Goal: Task Accomplishment & Management: Complete application form

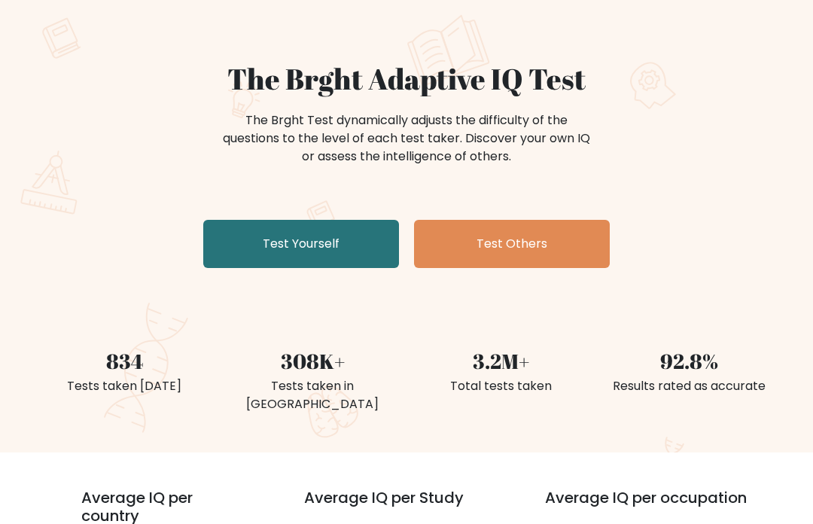
scroll to position [93, 0]
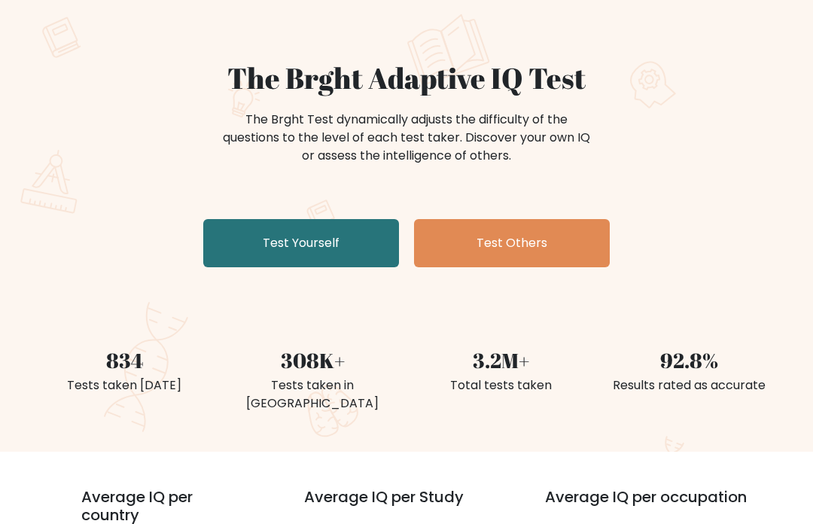
click at [219, 246] on link "Test Yourself" at bounding box center [301, 244] width 196 height 48
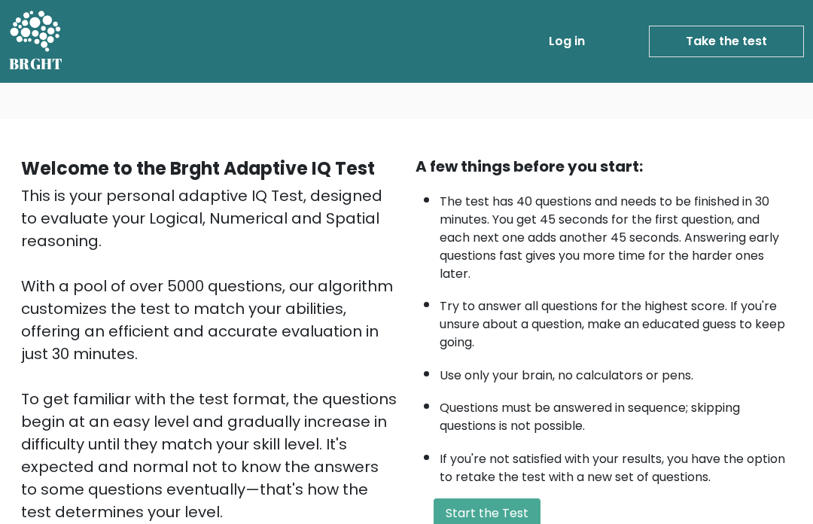
scroll to position [184, 0]
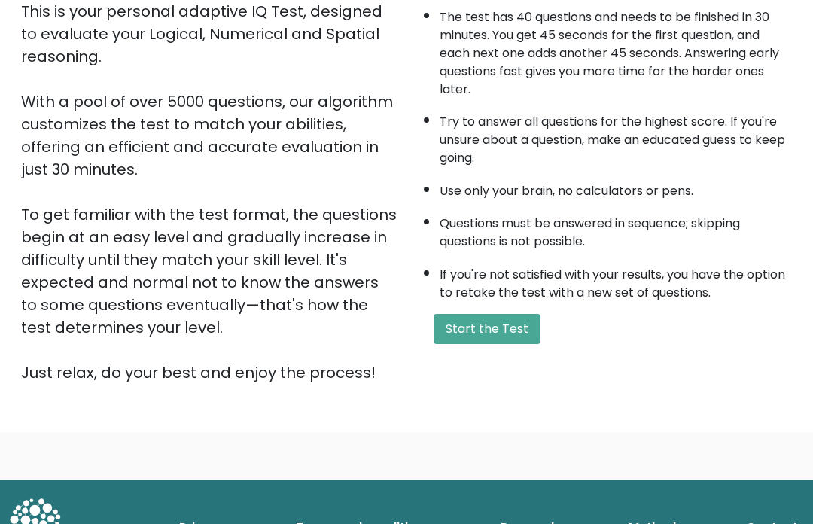
click at [516, 344] on button "Start the Test" at bounding box center [487, 329] width 107 height 30
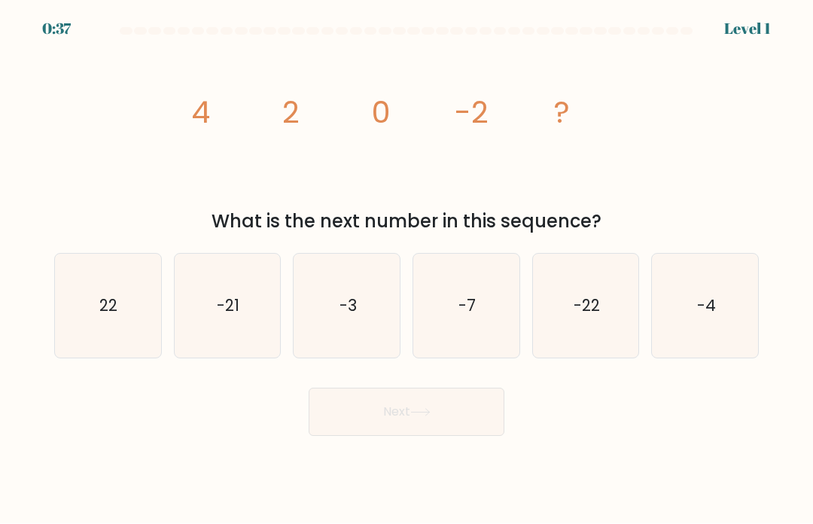
scroll to position [52, 0]
click at [715, 286] on icon "-4" at bounding box center [705, 306] width 104 height 104
click at [407, 269] on input "f. -4" at bounding box center [406, 266] width 1 height 8
radio input "true"
click at [482, 388] on button "Next" at bounding box center [407, 412] width 196 height 48
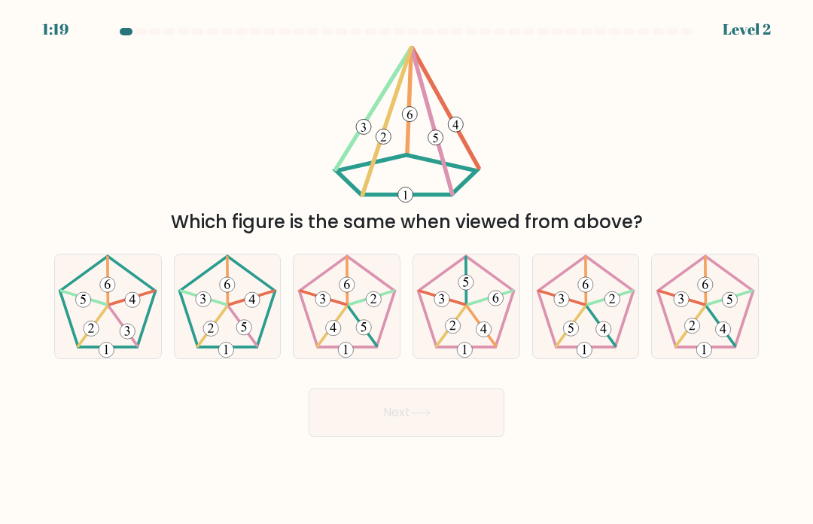
scroll to position [0, 0]
click at [208, 324] on icon at bounding box center [227, 306] width 104 height 104
click at [406, 269] on input "b." at bounding box center [406, 266] width 1 height 8
radio input "true"
click at [421, 417] on icon at bounding box center [420, 413] width 20 height 8
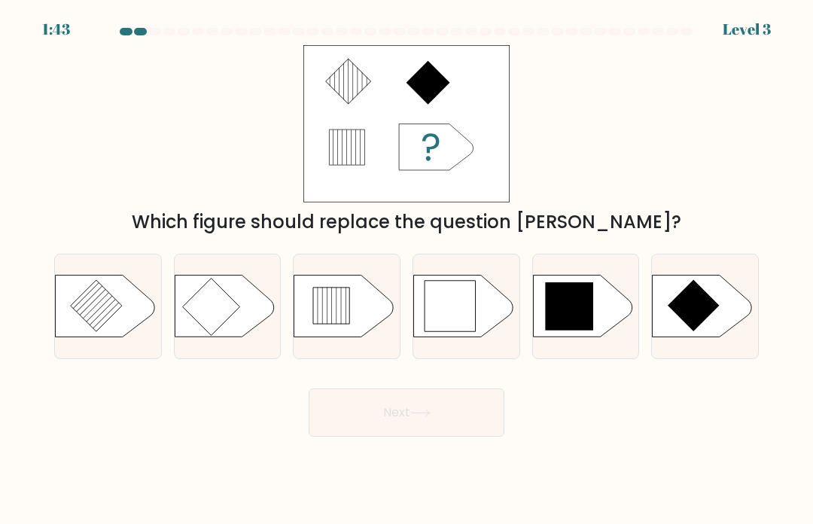
click at [565, 318] on icon at bounding box center [569, 306] width 48 height 48
click at [407, 269] on input "e." at bounding box center [406, 266] width 1 height 8
radio input "true"
click at [462, 428] on button "Next" at bounding box center [407, 412] width 196 height 48
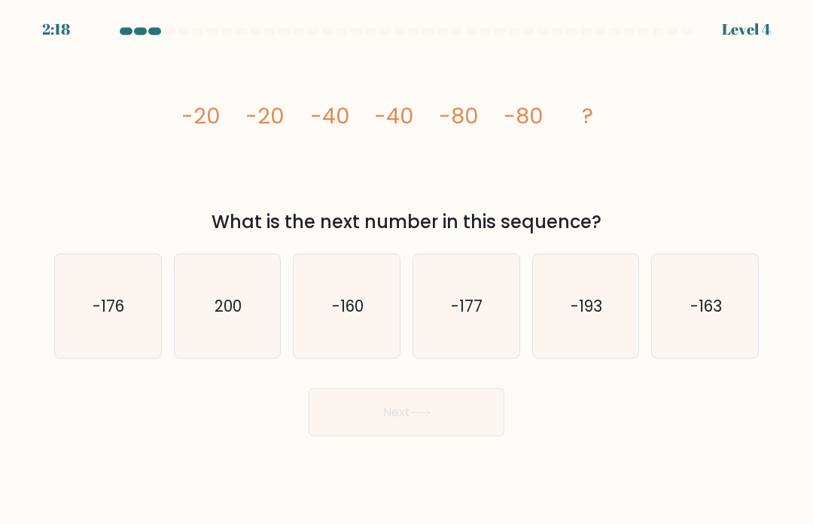
scroll to position [12, 0]
click at [379, 341] on icon "-160" at bounding box center [347, 306] width 104 height 104
click at [406, 269] on input "c. -160" at bounding box center [406, 266] width 1 height 8
radio input "true"
click at [473, 417] on button "Next" at bounding box center [407, 412] width 196 height 48
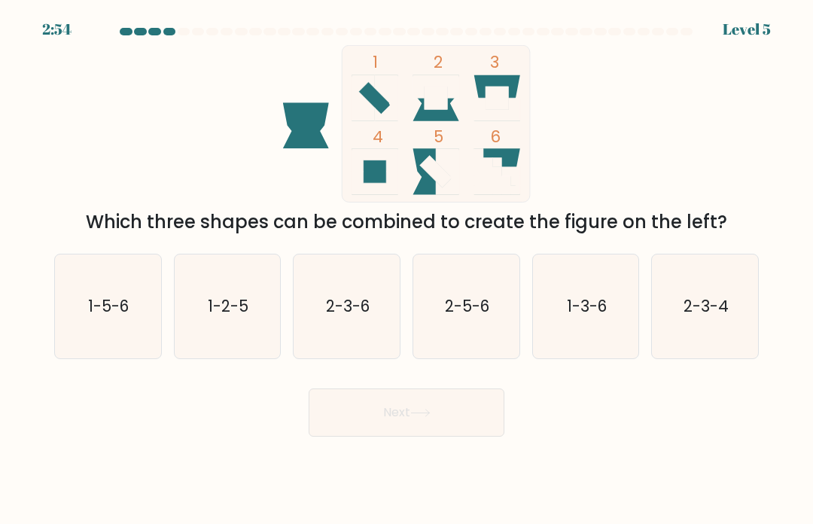
scroll to position [4, 0]
click at [702, 342] on icon "2-3-4" at bounding box center [705, 306] width 104 height 104
click at [407, 269] on input "f. 2-3-4" at bounding box center [406, 266] width 1 height 8
radio input "true"
click at [480, 424] on button "Next" at bounding box center [407, 412] width 196 height 48
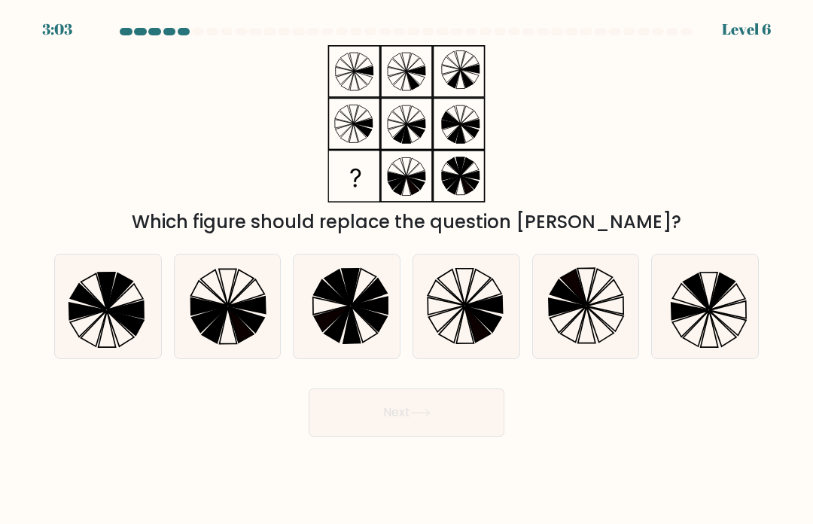
click at [599, 333] on icon at bounding box center [586, 306] width 104 height 104
click at [407, 269] on input "e." at bounding box center [406, 266] width 1 height 8
radio input "true"
click at [477, 422] on button "Next" at bounding box center [407, 412] width 196 height 48
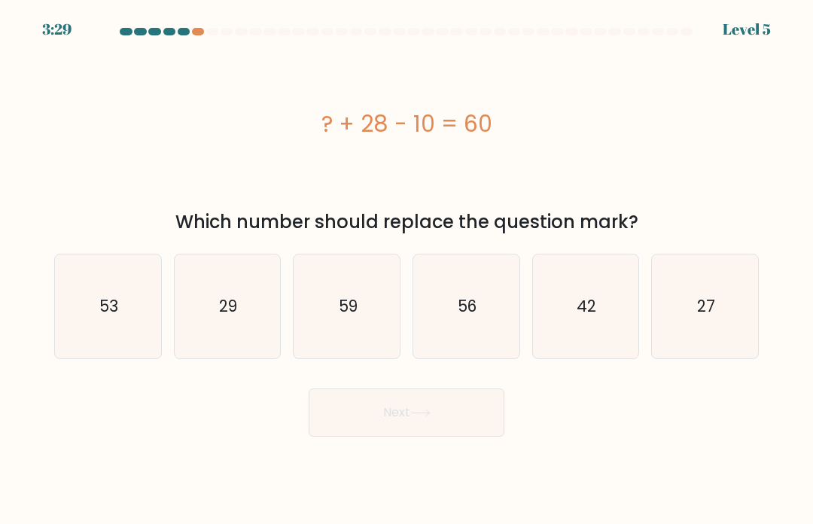
click at [574, 342] on icon "42" at bounding box center [586, 306] width 104 height 104
click at [407, 269] on input "e. 42" at bounding box center [406, 266] width 1 height 8
radio input "true"
click at [479, 425] on button "Next" at bounding box center [407, 412] width 196 height 48
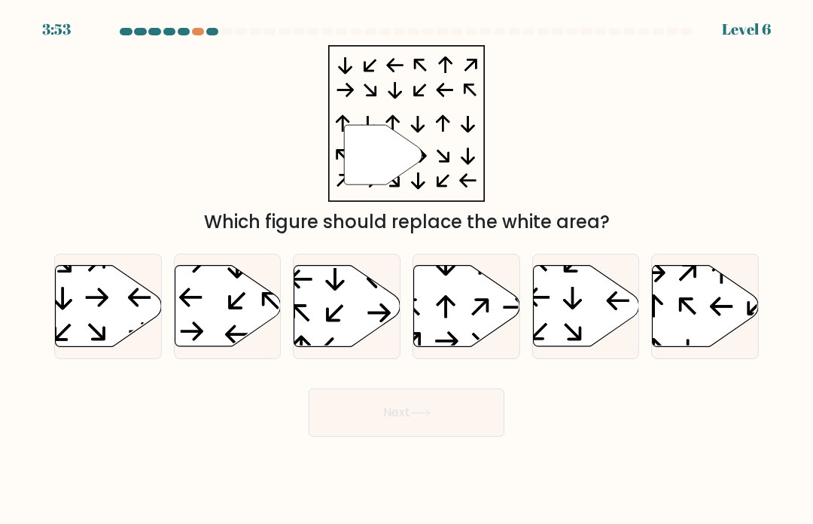
click at [487, 333] on icon at bounding box center [467, 305] width 106 height 81
click at [407, 269] on input "d." at bounding box center [406, 266] width 1 height 8
radio input "true"
click at [478, 418] on button "Next" at bounding box center [407, 412] width 196 height 48
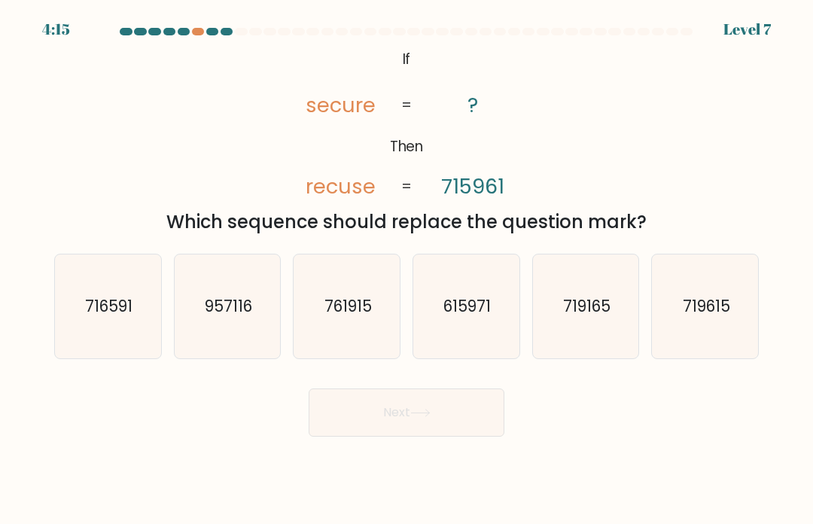
click at [492, 345] on icon "615971" at bounding box center [466, 306] width 104 height 104
click at [407, 269] on input "d. 615971" at bounding box center [406, 266] width 1 height 8
radio input "true"
click at [467, 425] on button "Next" at bounding box center [407, 412] width 196 height 48
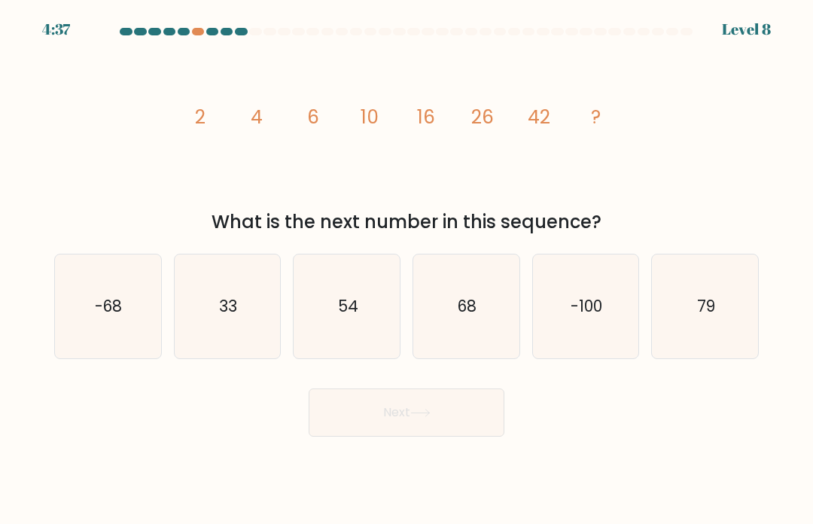
click at [480, 337] on icon "68" at bounding box center [466, 306] width 104 height 104
click at [407, 269] on input "d. 68" at bounding box center [406, 266] width 1 height 8
radio input "true"
click at [460, 429] on button "Next" at bounding box center [407, 412] width 196 height 48
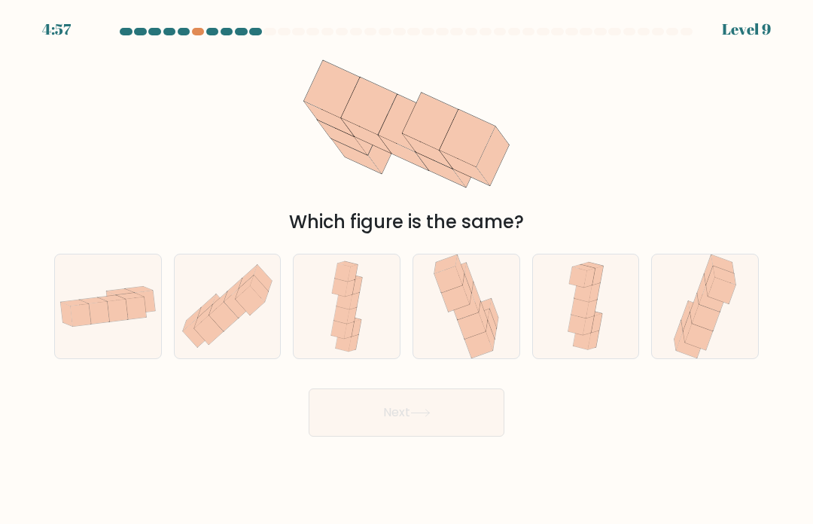
click at [482, 339] on icon at bounding box center [472, 325] width 28 height 26
click at [407, 269] on input "d." at bounding box center [406, 266] width 1 height 8
radio input "true"
click at [473, 410] on button "Next" at bounding box center [407, 412] width 196 height 48
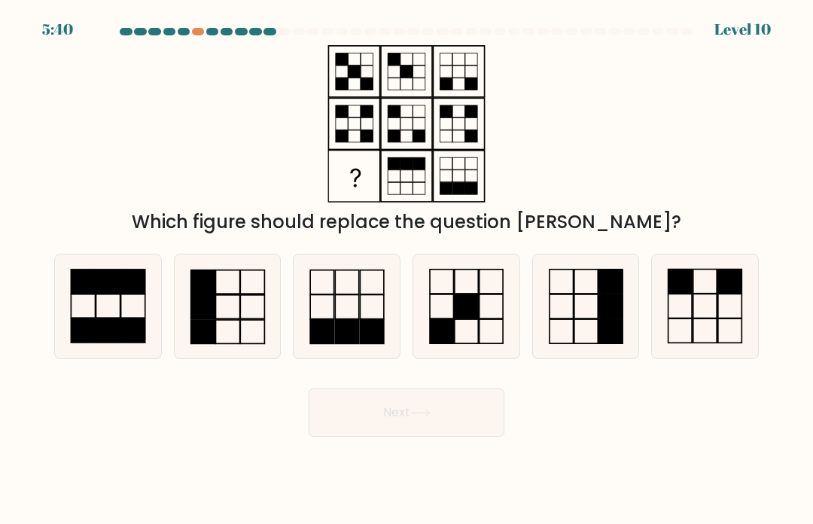
click at [56, 172] on div "Which figure should replace the question mark?" at bounding box center [406, 140] width 723 height 190
click at [87, 293] on rect at bounding box center [84, 280] width 24 height 23
click at [406, 269] on input "a." at bounding box center [406, 266] width 1 height 8
radio input "true"
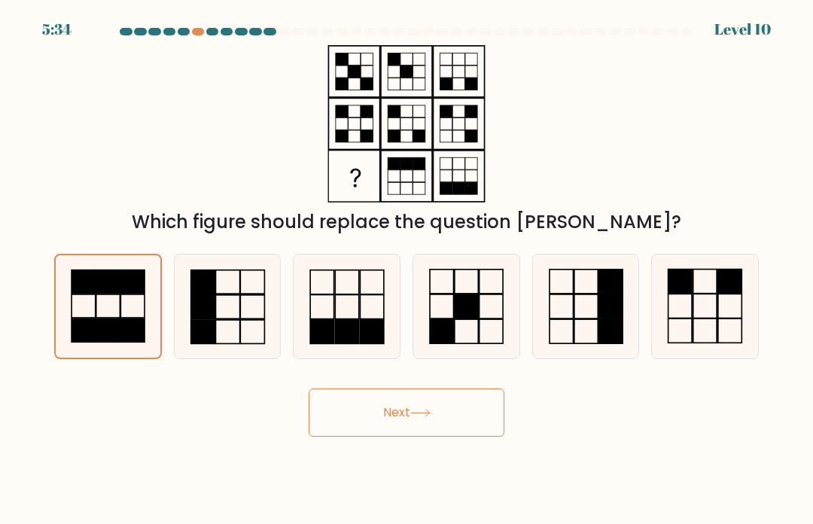
click at [485, 421] on button "Next" at bounding box center [407, 412] width 196 height 48
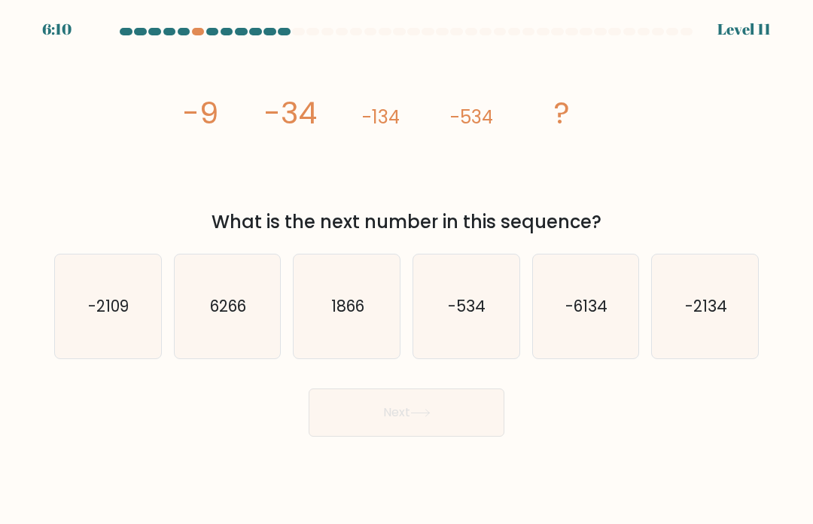
click at [572, 344] on icon "-6134" at bounding box center [586, 306] width 104 height 104
click at [407, 269] on input "e. -6134" at bounding box center [406, 266] width 1 height 8
radio input "true"
click at [487, 432] on button "Next" at bounding box center [407, 412] width 196 height 48
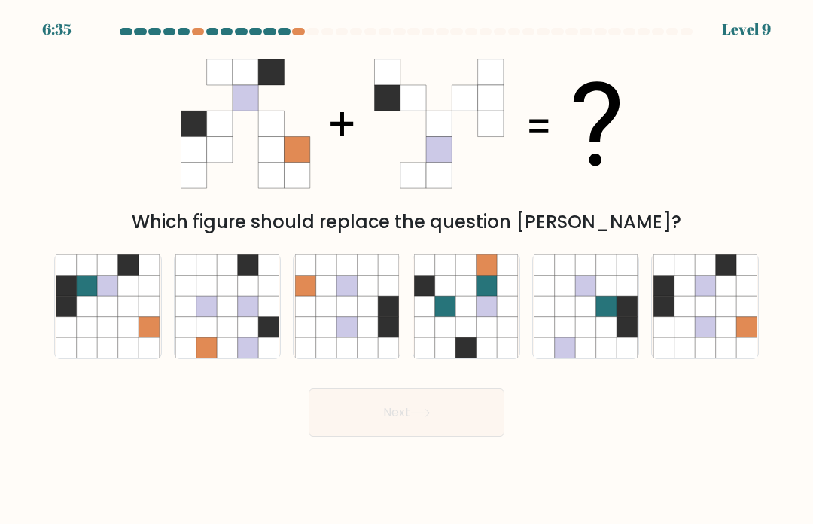
click at [705, 337] on icon at bounding box center [705, 327] width 20 height 20
click at [407, 269] on input "f." at bounding box center [406, 266] width 1 height 8
radio input "true"
click at [474, 432] on button "Next" at bounding box center [407, 412] width 196 height 48
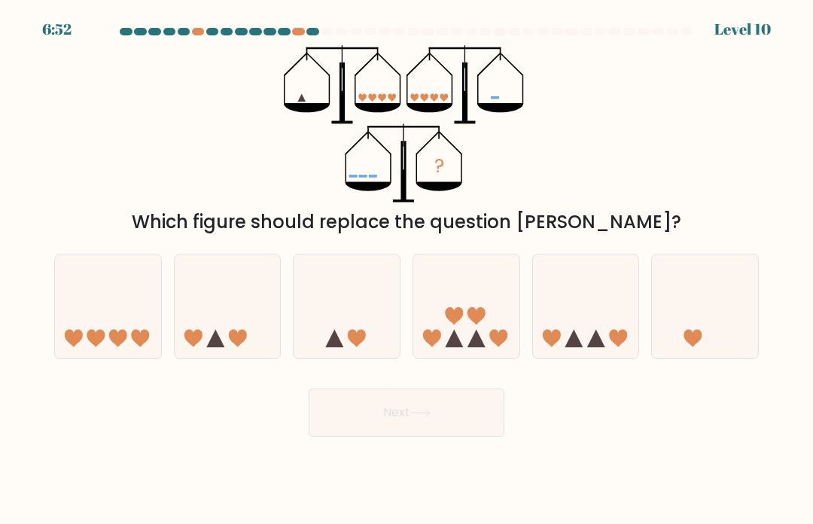
click at [479, 347] on icon at bounding box center [476, 338] width 18 height 18
click at [407, 269] on input "d." at bounding box center [406, 266] width 1 height 8
radio input "true"
click at [472, 421] on button "Next" at bounding box center [407, 412] width 196 height 48
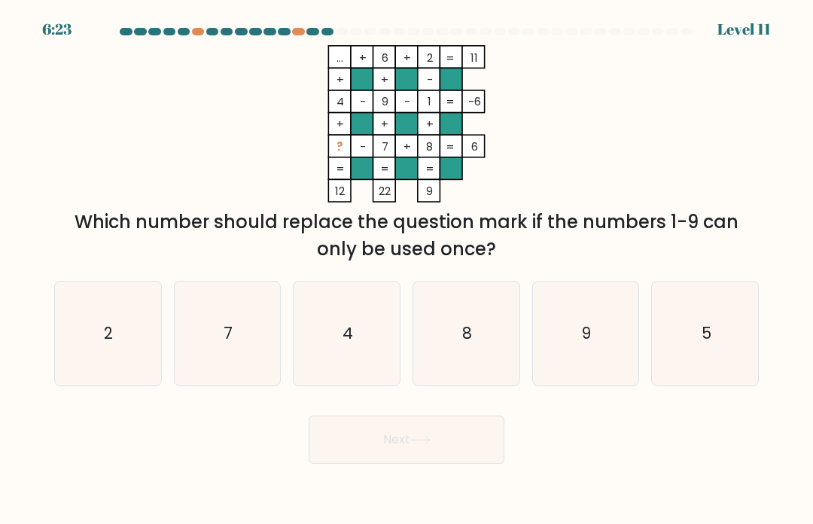
click at [387, 373] on icon "4" at bounding box center [347, 334] width 104 height 104
click at [406, 269] on input "c. 4" at bounding box center [406, 266] width 1 height 8
radio input "true"
click at [440, 464] on button "Next" at bounding box center [407, 439] width 196 height 48
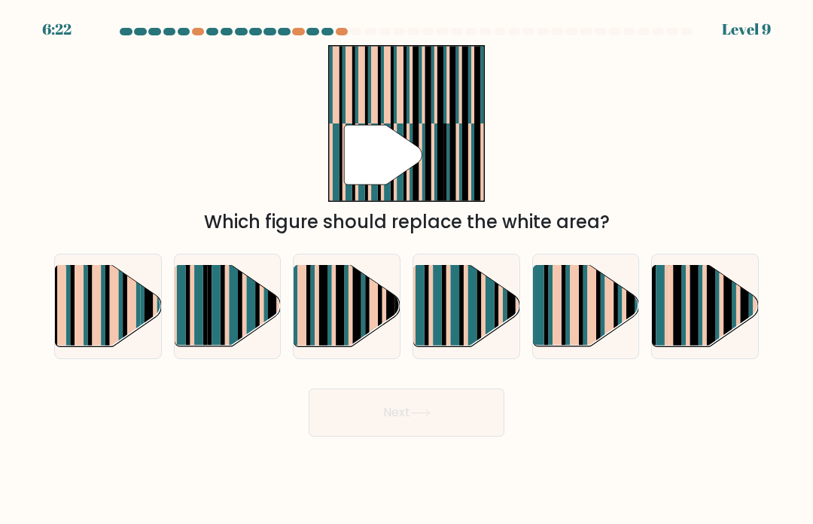
click at [441, 437] on button "Next" at bounding box center [407, 412] width 196 height 48
click at [71, 139] on div "" Which figure should replace the white area?" at bounding box center [406, 140] width 723 height 190
click at [721, 319] on rect at bounding box center [722, 315] width 5 height 105
click at [407, 269] on input "f." at bounding box center [406, 266] width 1 height 8
radio input "true"
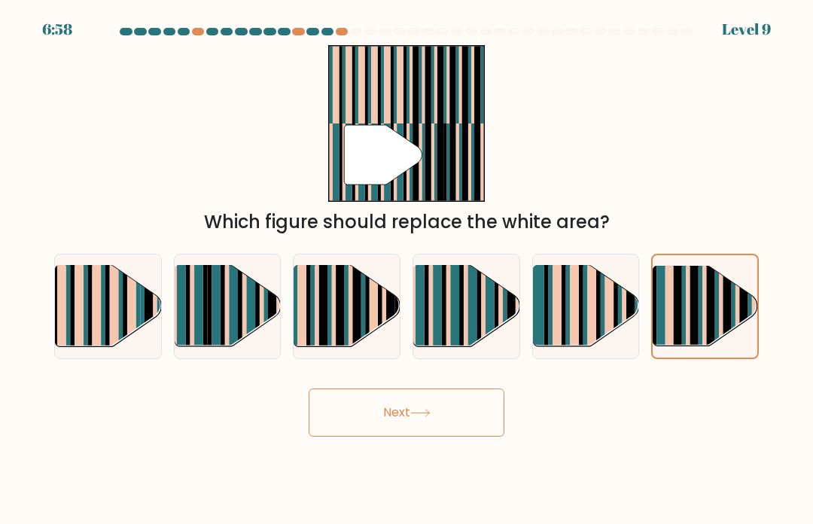
click at [464, 429] on button "Next" at bounding box center [407, 412] width 196 height 48
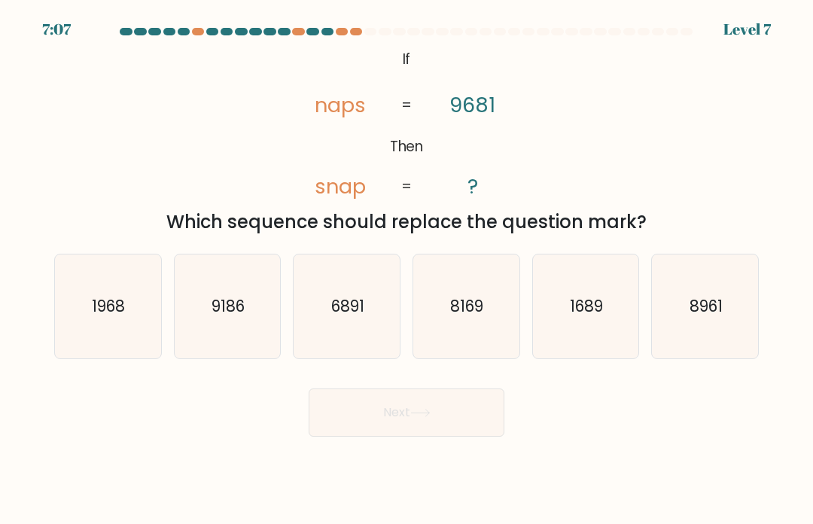
click at [65, 294] on icon "1968" at bounding box center [108, 306] width 104 height 104
click at [406, 269] on input "a. 1968" at bounding box center [406, 266] width 1 height 8
radio input "true"
click at [476, 422] on button "Next" at bounding box center [407, 412] width 196 height 48
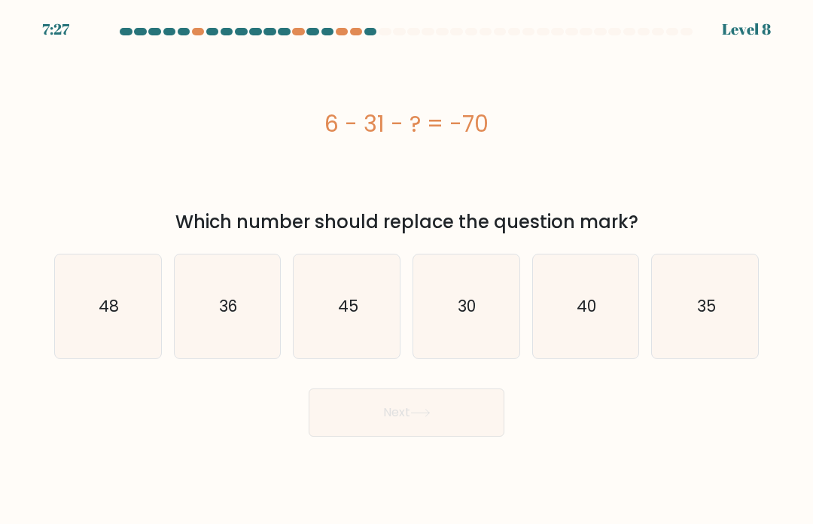
click at [388, 331] on icon "45" at bounding box center [347, 306] width 104 height 104
click at [406, 269] on input "c. 45" at bounding box center [406, 266] width 1 height 8
radio input "true"
click at [424, 407] on button "Next" at bounding box center [407, 412] width 196 height 48
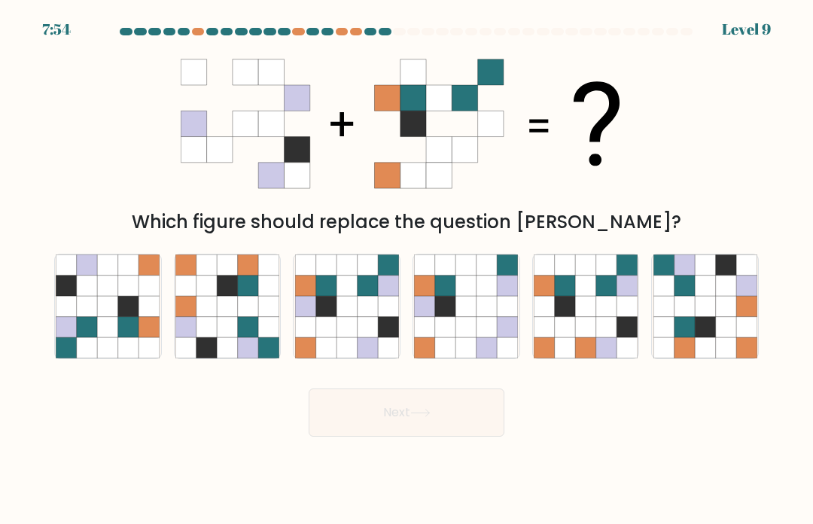
click at [560, 353] on icon at bounding box center [565, 347] width 20 height 20
click at [407, 269] on input "e." at bounding box center [406, 266] width 1 height 8
radio input "true"
click at [375, 358] on icon at bounding box center [367, 347] width 20 height 20
click at [406, 269] on input "c." at bounding box center [406, 266] width 1 height 8
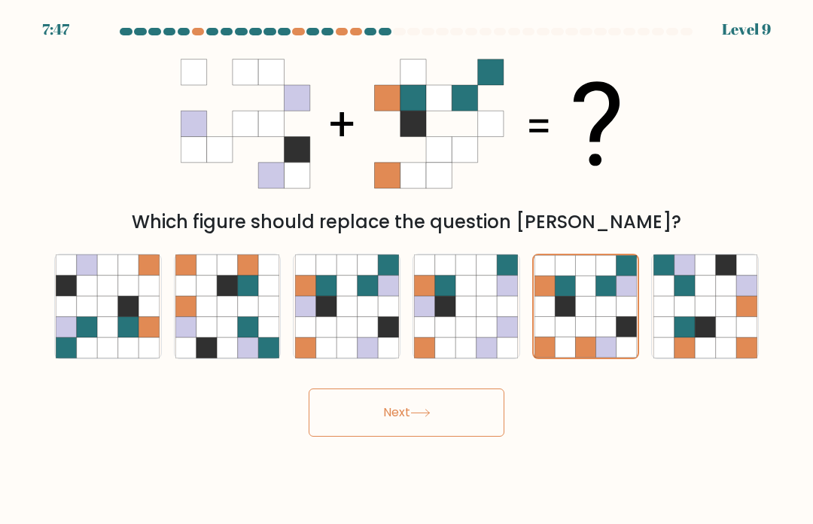
radio input "true"
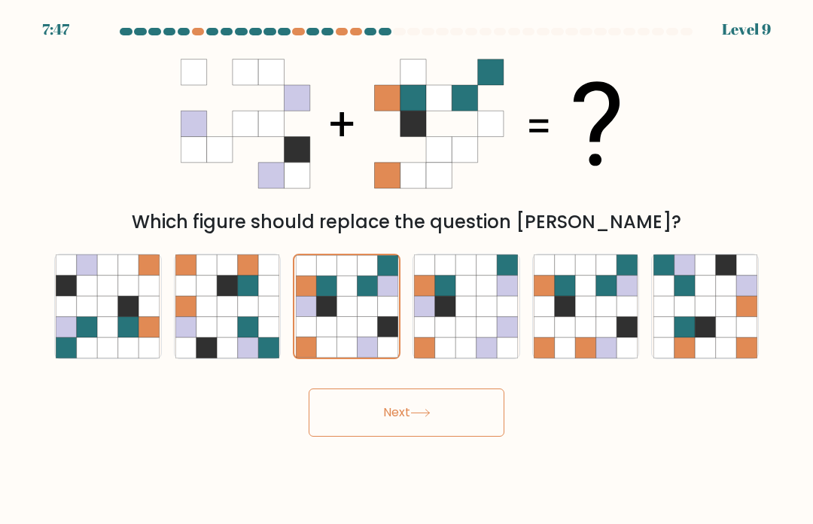
click at [415, 416] on button "Next" at bounding box center [407, 412] width 196 height 48
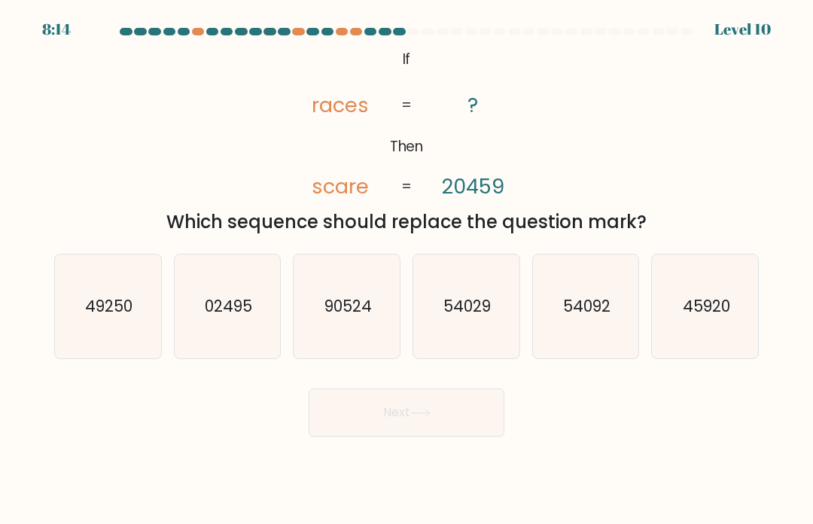
click at [576, 348] on icon "54092" at bounding box center [586, 306] width 104 height 104
click at [407, 269] on input "e. 54092" at bounding box center [406, 266] width 1 height 8
radio input "true"
click at [485, 411] on button "Next" at bounding box center [407, 412] width 196 height 48
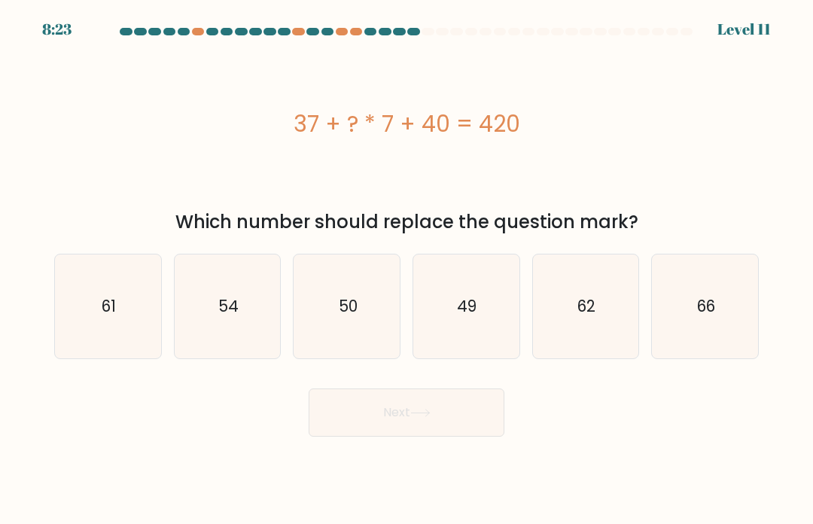
click at [477, 323] on icon "49" at bounding box center [466, 306] width 104 height 104
click at [407, 269] on input "d. 49" at bounding box center [406, 266] width 1 height 8
radio input "true"
click at [482, 415] on button "Next" at bounding box center [407, 412] width 196 height 48
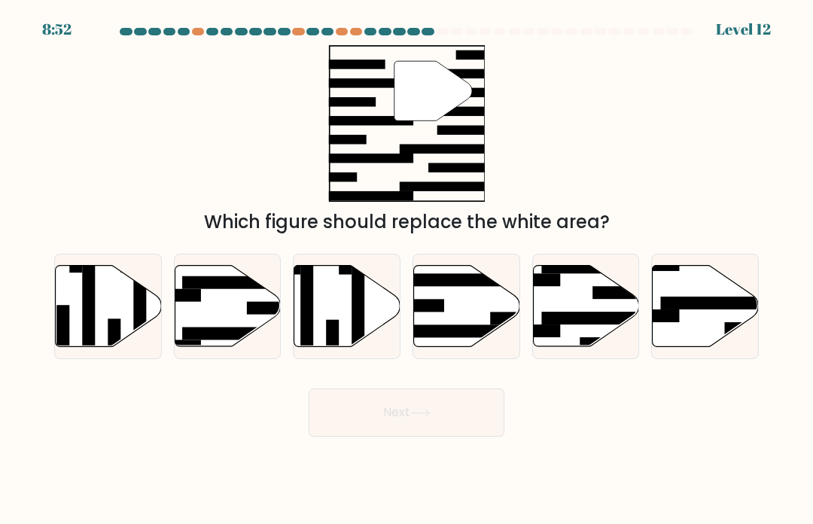
click at [186, 302] on rect at bounding box center [143, 295] width 115 height 13
click at [406, 269] on input "b." at bounding box center [406, 266] width 1 height 8
radio input "true"
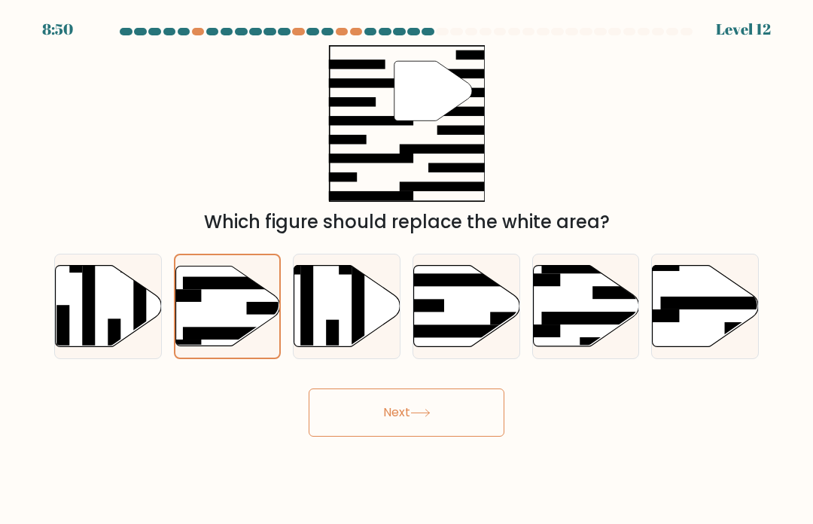
click at [466, 424] on button "Next" at bounding box center [407, 412] width 196 height 48
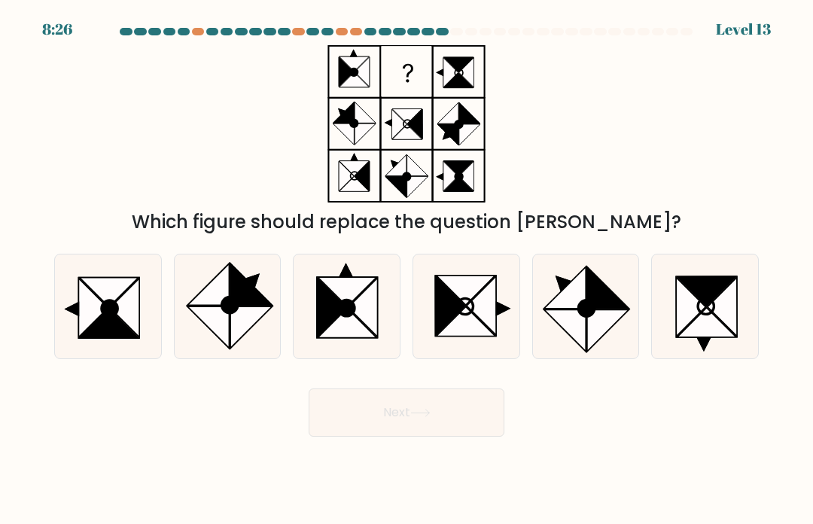
click at [495, 335] on icon at bounding box center [481, 305] width 29 height 59
click at [407, 269] on input "d." at bounding box center [406, 266] width 1 height 8
radio input "true"
click at [485, 417] on button "Next" at bounding box center [407, 412] width 196 height 48
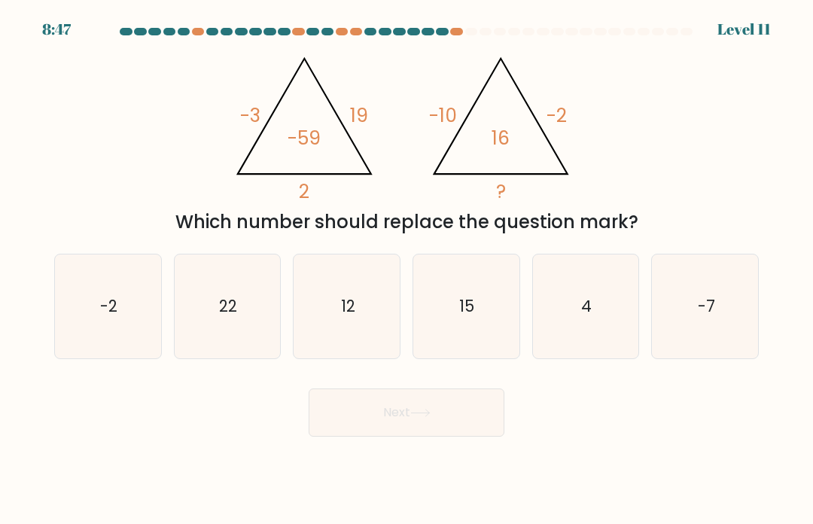
click at [186, 288] on icon "22" at bounding box center [227, 306] width 104 height 104
click at [406, 269] on input "b. 22" at bounding box center [406, 266] width 1 height 8
radio input "true"
click at [478, 421] on button "Next" at bounding box center [407, 412] width 196 height 48
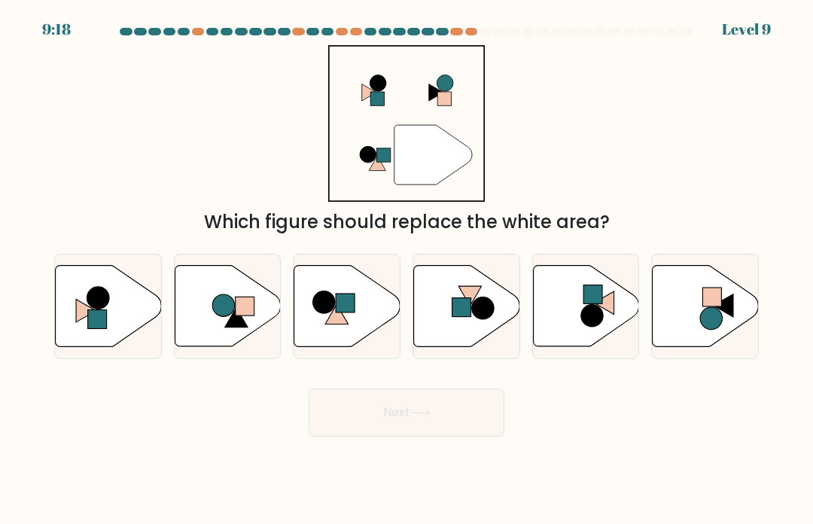
click at [192, 298] on icon at bounding box center [228, 305] width 106 height 81
click at [406, 269] on input "b." at bounding box center [406, 266] width 1 height 8
radio input "true"
click at [460, 419] on button "Next" at bounding box center [407, 412] width 196 height 48
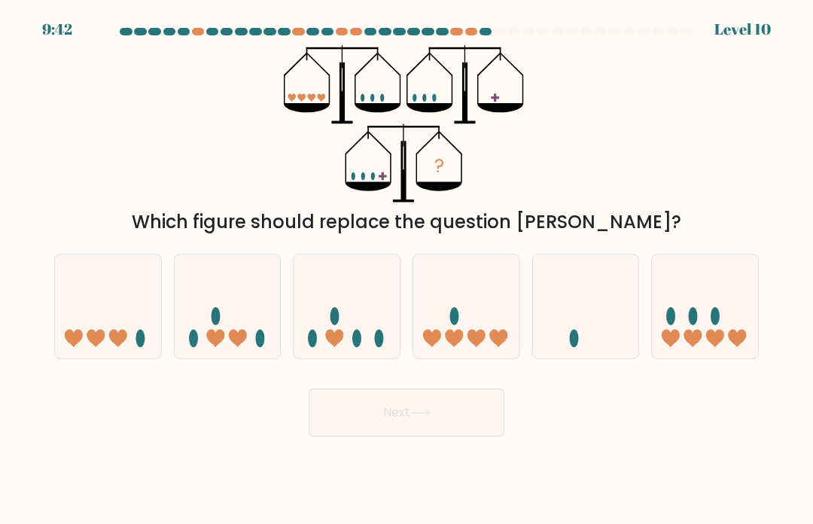
click at [701, 324] on icon at bounding box center [705, 307] width 106 height 88
click at [407, 269] on input "f." at bounding box center [406, 266] width 1 height 8
radio input "true"
click at [464, 414] on button "Next" at bounding box center [407, 412] width 196 height 48
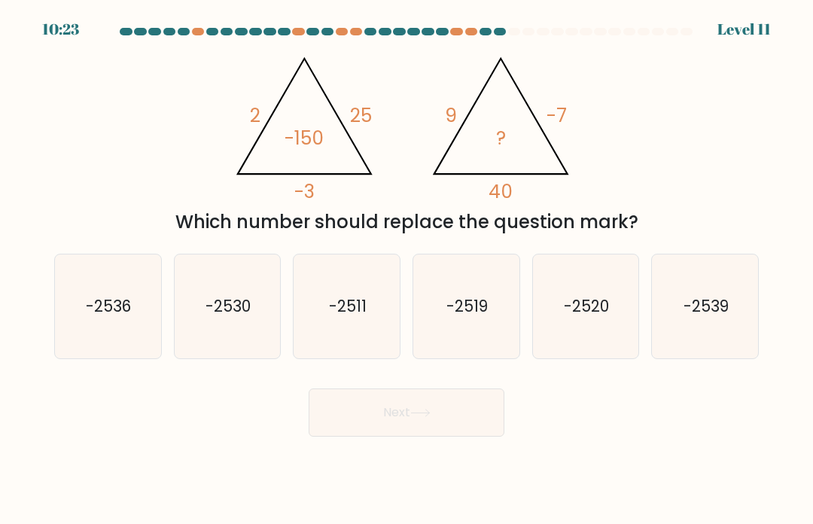
click at [582, 333] on icon "-2520" at bounding box center [586, 306] width 104 height 104
click at [407, 269] on input "e. -2520" at bounding box center [406, 266] width 1 height 8
radio input "true"
click at [473, 418] on button "Next" at bounding box center [407, 412] width 196 height 48
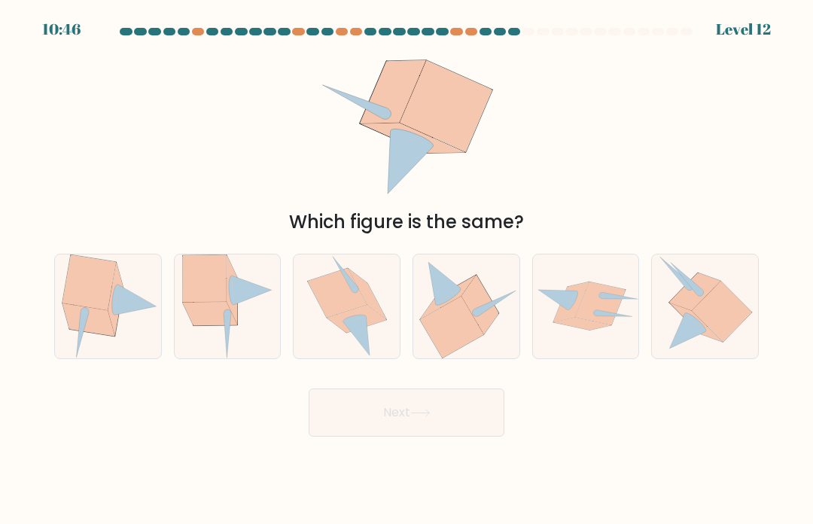
click at [63, 197] on div "Which figure is the same?" at bounding box center [406, 140] width 723 height 190
click at [190, 300] on icon at bounding box center [204, 277] width 44 height 47
click at [406, 269] on input "b." at bounding box center [406, 266] width 1 height 8
radio input "true"
click at [475, 415] on button "Next" at bounding box center [407, 412] width 196 height 48
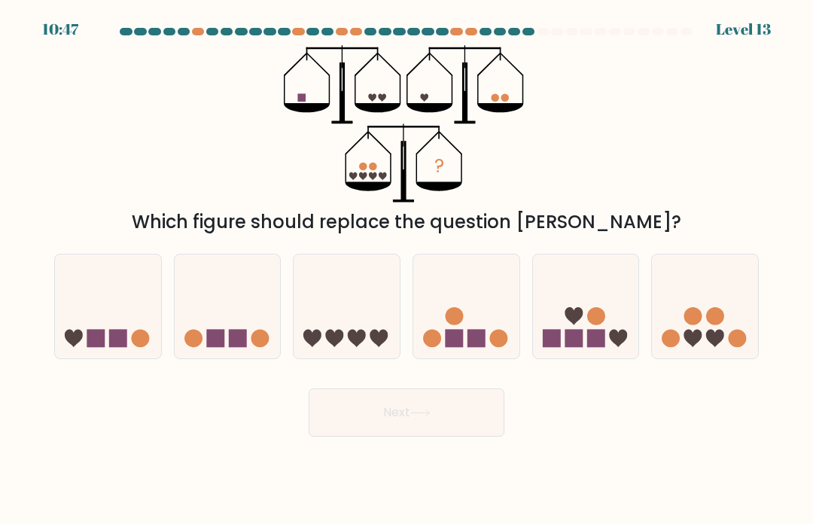
click at [705, 346] on icon at bounding box center [705, 307] width 106 height 88
click at [407, 269] on input "f." at bounding box center [406, 266] width 1 height 8
radio input "true"
click at [490, 324] on icon at bounding box center [466, 307] width 106 height 88
click at [407, 269] on input "d." at bounding box center [406, 266] width 1 height 8
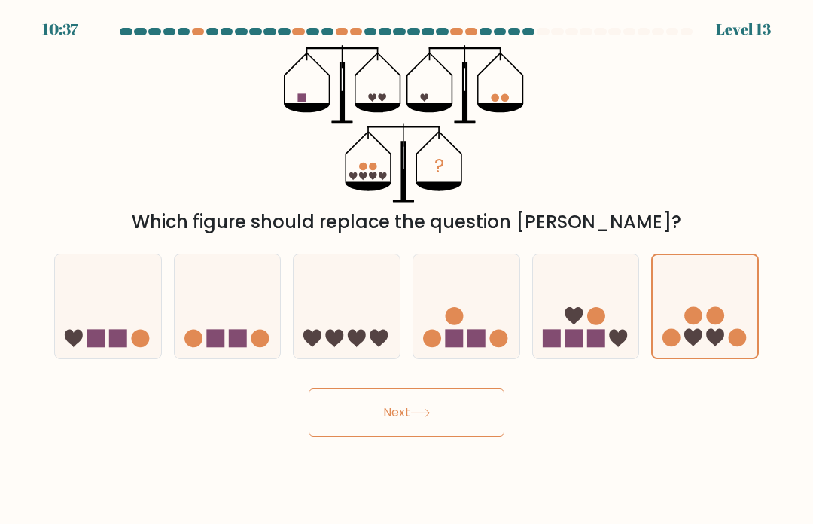
radio input "true"
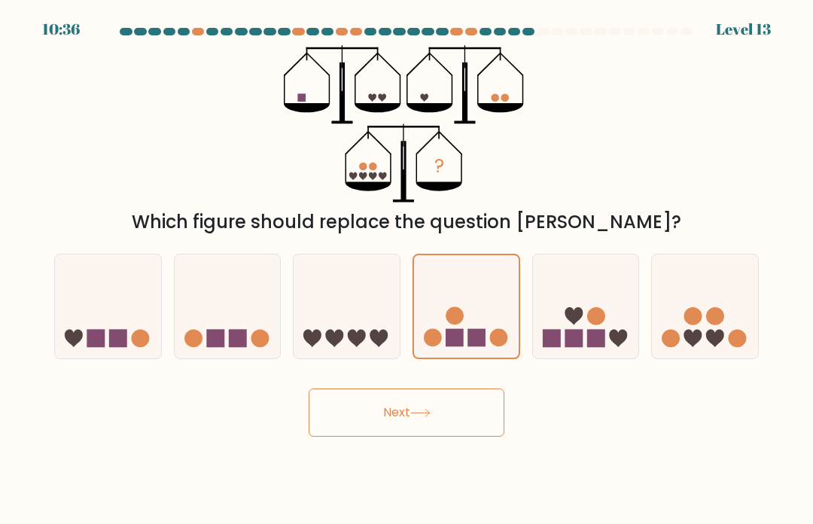
click at [483, 420] on button "Next" at bounding box center [407, 412] width 196 height 48
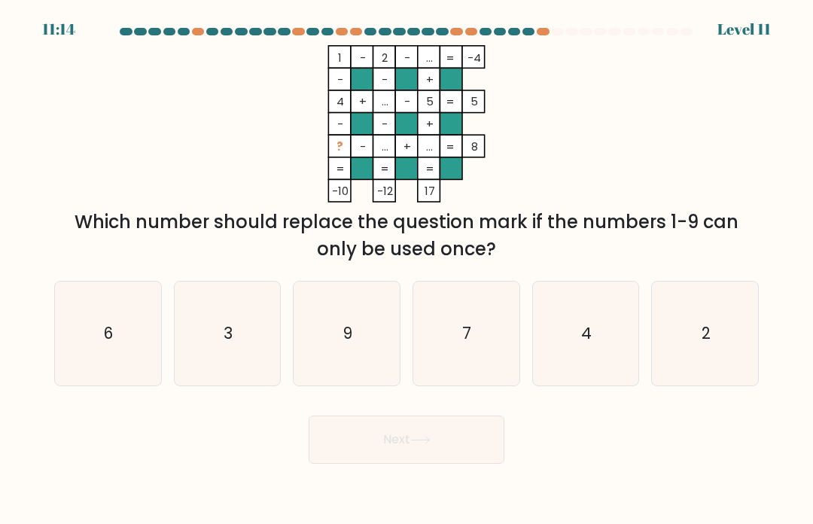
click at [595, 366] on icon "4" at bounding box center [586, 334] width 104 height 104
click at [407, 269] on input "e. 4" at bounding box center [406, 266] width 1 height 8
radio input "true"
click at [495, 453] on button "Next" at bounding box center [407, 439] width 196 height 48
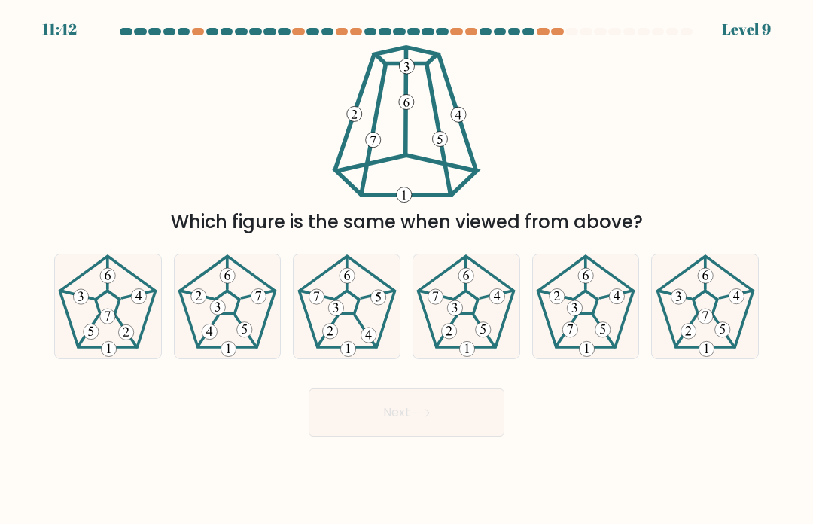
click at [586, 356] on 659 at bounding box center [586, 348] width 15 height 15
click at [407, 269] on input "e." at bounding box center [406, 266] width 1 height 8
radio input "true"
click at [489, 418] on button "Next" at bounding box center [407, 412] width 196 height 48
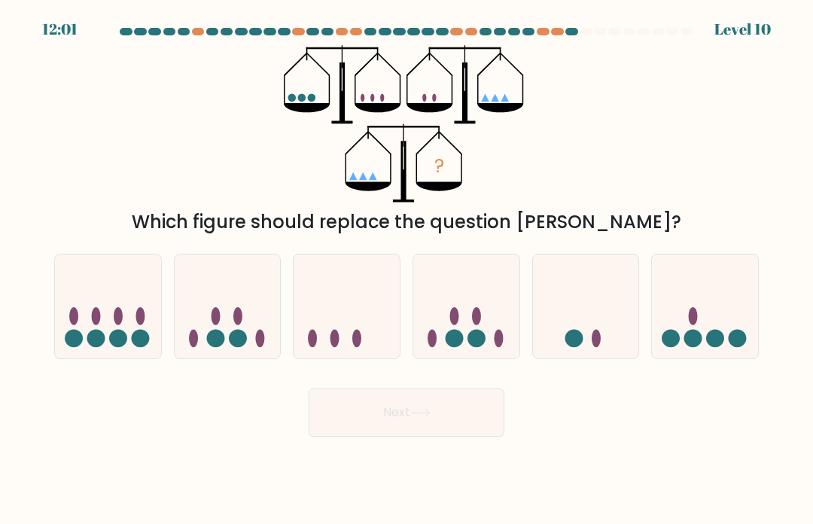
click at [580, 359] on div at bounding box center [586, 306] width 108 height 105
click at [407, 269] on input "e." at bounding box center [406, 266] width 1 height 8
radio input "true"
click at [479, 415] on button "Next" at bounding box center [407, 412] width 196 height 48
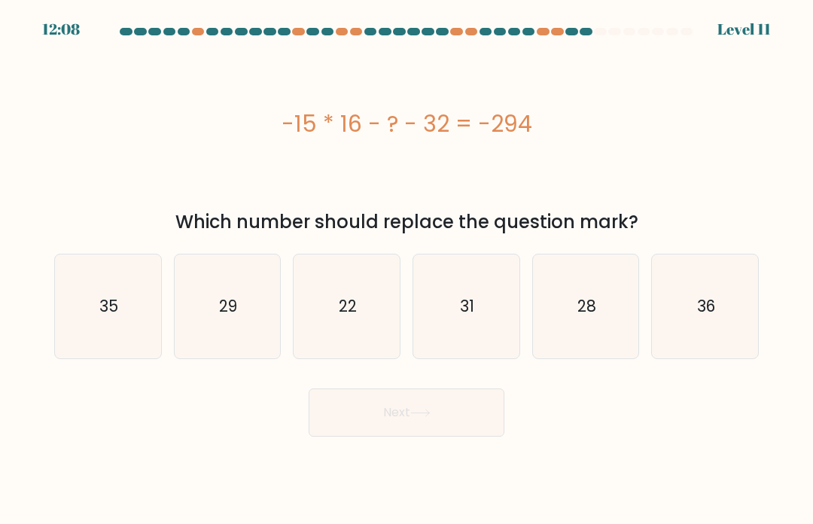
click at [733, 312] on icon "36" at bounding box center [705, 306] width 104 height 104
click at [407, 269] on input "f. 36" at bounding box center [406, 266] width 1 height 8
radio input "true"
click at [322, 429] on button "Next" at bounding box center [407, 412] width 196 height 48
click at [158, 330] on icon "35" at bounding box center [108, 306] width 104 height 104
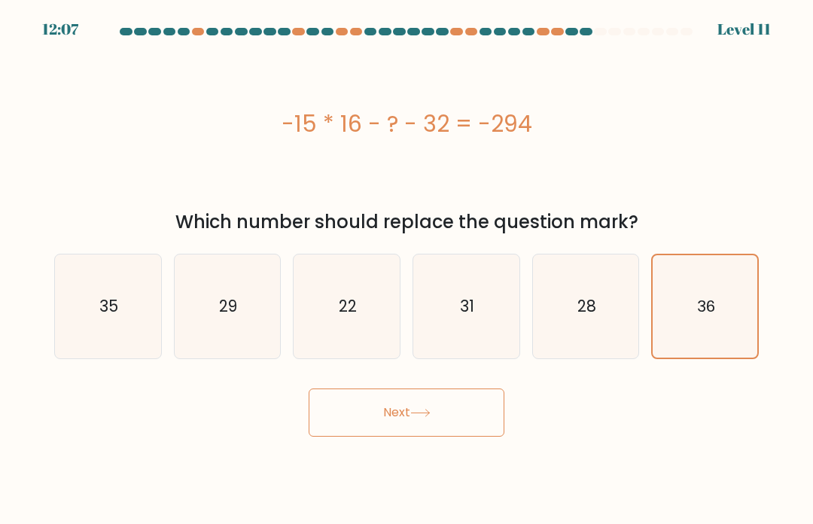
click at [406, 269] on input "a. 35" at bounding box center [406, 266] width 1 height 8
radio input "true"
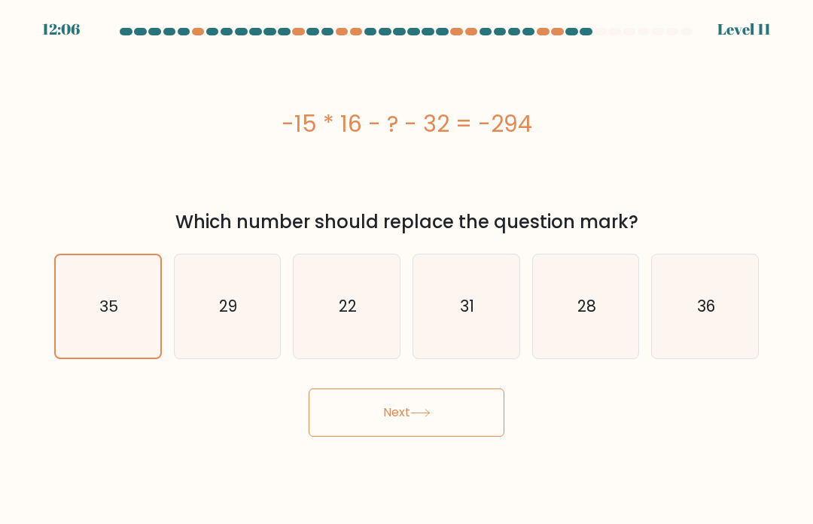
click at [310, 406] on button "Next" at bounding box center [407, 412] width 196 height 48
click at [322, 427] on button "Next" at bounding box center [407, 412] width 196 height 48
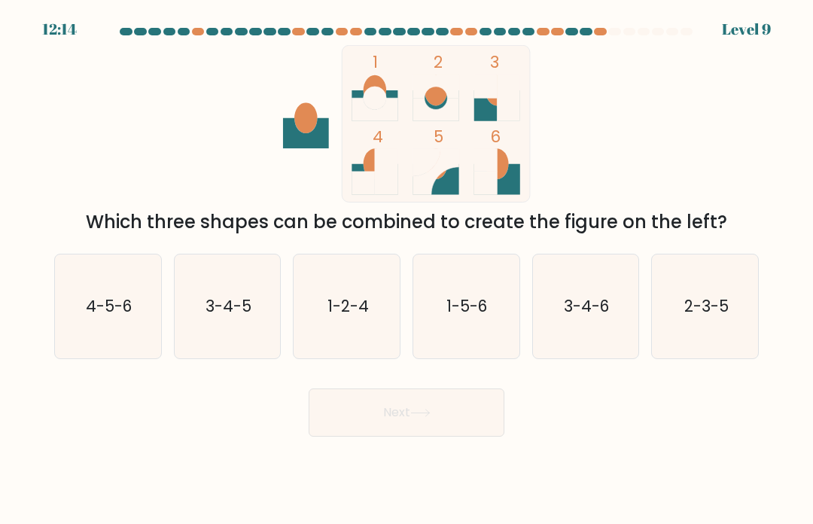
click at [586, 331] on icon "3-4-6" at bounding box center [586, 306] width 104 height 104
click at [407, 269] on input "e. 3-4-6" at bounding box center [406, 266] width 1 height 8
radio input "true"
click at [479, 419] on button "Next" at bounding box center [407, 412] width 196 height 48
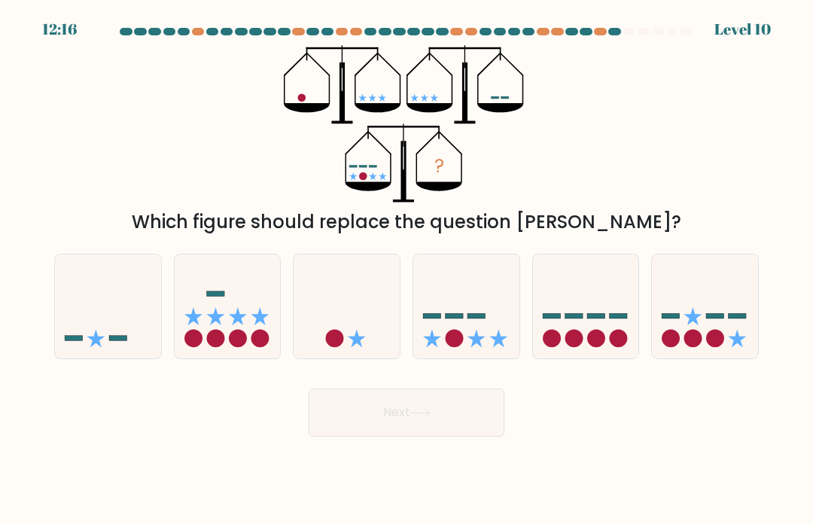
click at [487, 336] on icon at bounding box center [466, 307] width 106 height 88
click at [407, 269] on input "d." at bounding box center [406, 266] width 1 height 8
radio input "true"
click at [473, 432] on button "Next" at bounding box center [407, 412] width 196 height 48
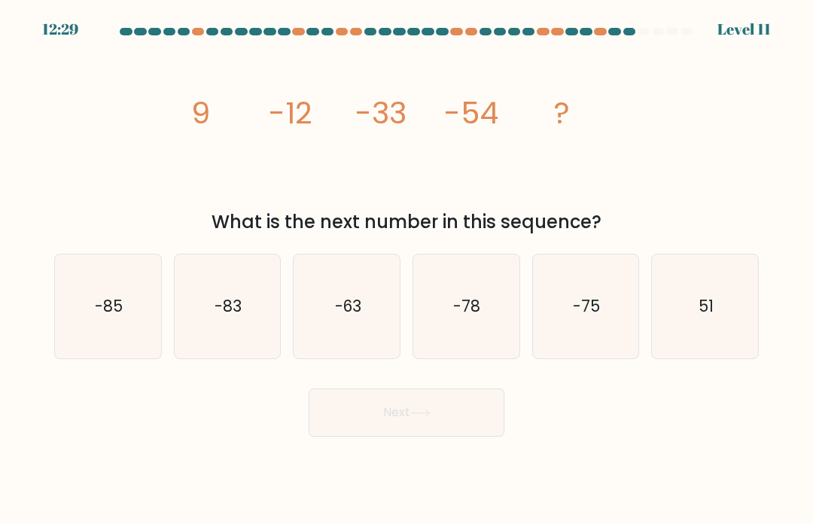
click at [98, 293] on icon "-85" at bounding box center [108, 306] width 104 height 104
click at [406, 269] on input "a. -85" at bounding box center [406, 266] width 1 height 8
radio input "true"
click at [498, 352] on icon "-78" at bounding box center [466, 306] width 104 height 104
click at [407, 269] on input "d. -78" at bounding box center [406, 266] width 1 height 8
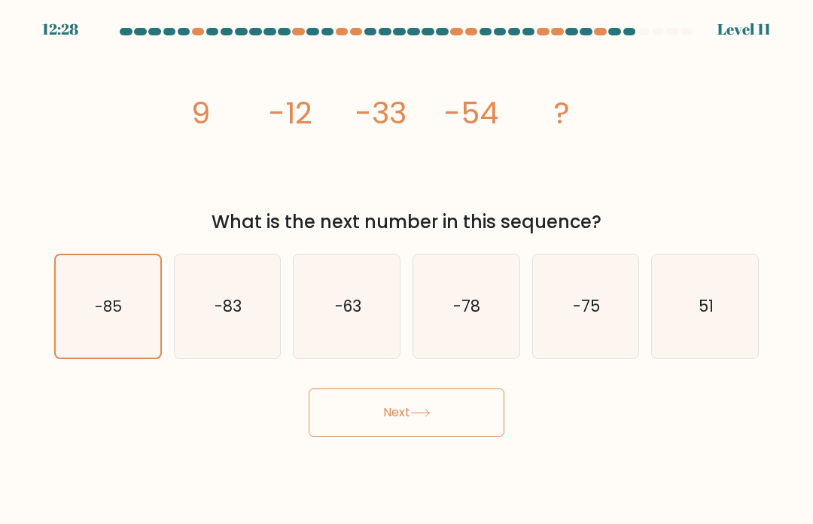
radio input "true"
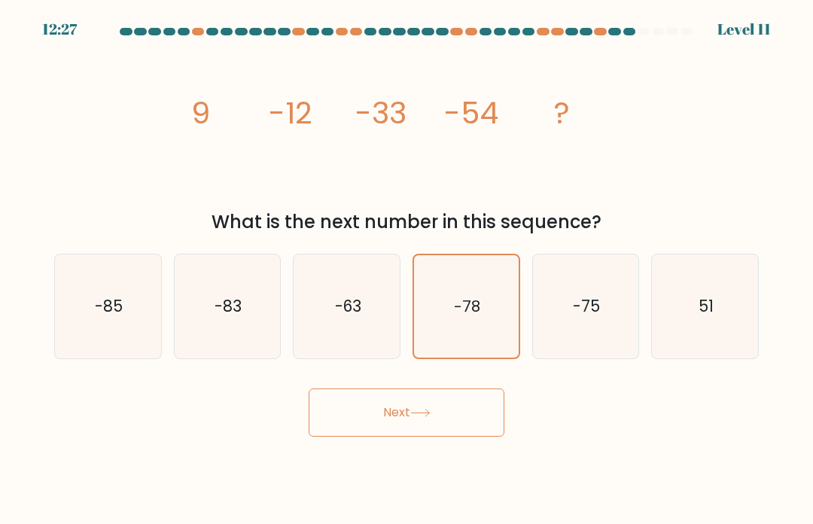
click at [475, 415] on button "Next" at bounding box center [407, 412] width 196 height 48
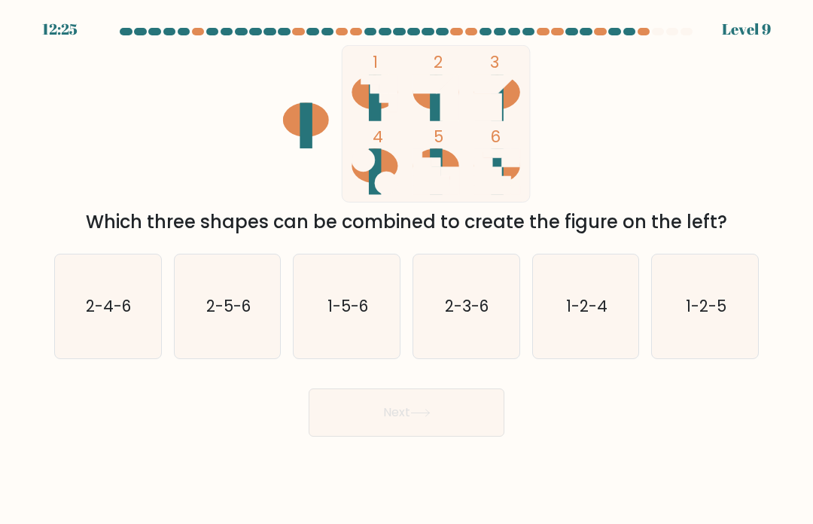
click at [391, 330] on icon "1-5-6" at bounding box center [347, 306] width 104 height 104
click at [406, 269] on input "c. 1-5-6" at bounding box center [406, 266] width 1 height 8
radio input "true"
click at [443, 429] on button "Next" at bounding box center [407, 412] width 196 height 48
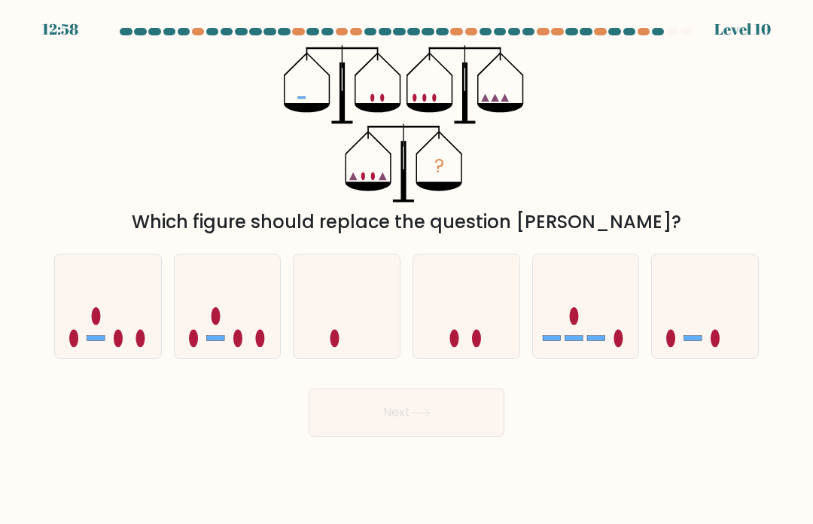
click at [704, 348] on icon at bounding box center [705, 307] width 106 height 88
click at [407, 269] on input "f." at bounding box center [406, 266] width 1 height 8
radio input "true"
click at [440, 434] on button "Next" at bounding box center [407, 412] width 196 height 48
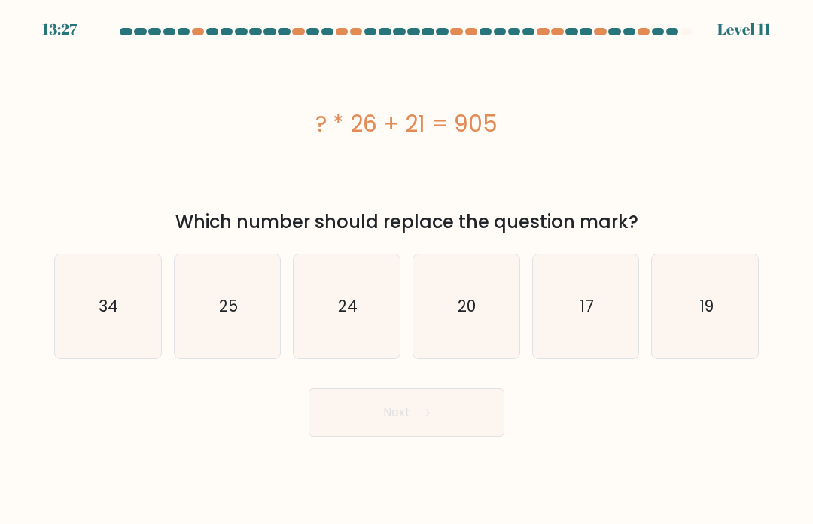
click at [586, 317] on text "17" at bounding box center [587, 306] width 14 height 22
click at [407, 269] on input "e. 17" at bounding box center [406, 266] width 1 height 8
radio input "true"
click at [470, 428] on button "Next" at bounding box center [407, 412] width 196 height 48
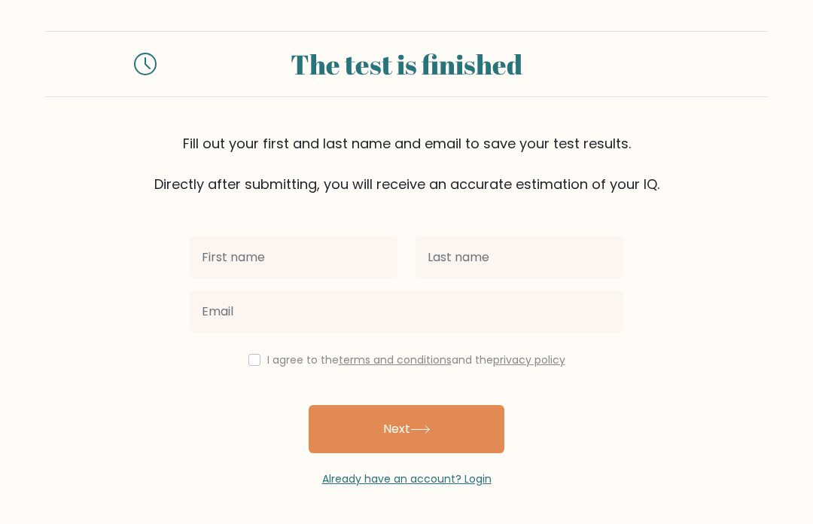
scroll to position [52, 0]
click at [206, 237] on input "text" at bounding box center [294, 258] width 208 height 42
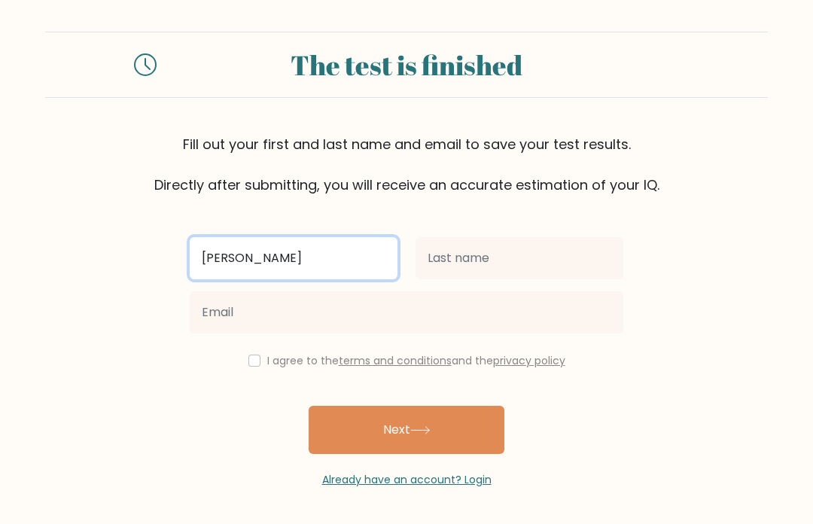
type input "Roxie"
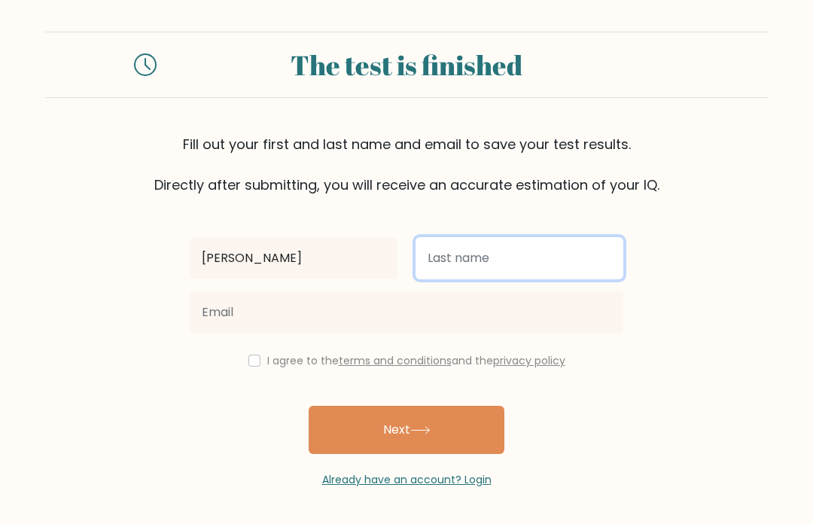
click at [555, 237] on input "text" at bounding box center [519, 258] width 208 height 42
type input "Lia"
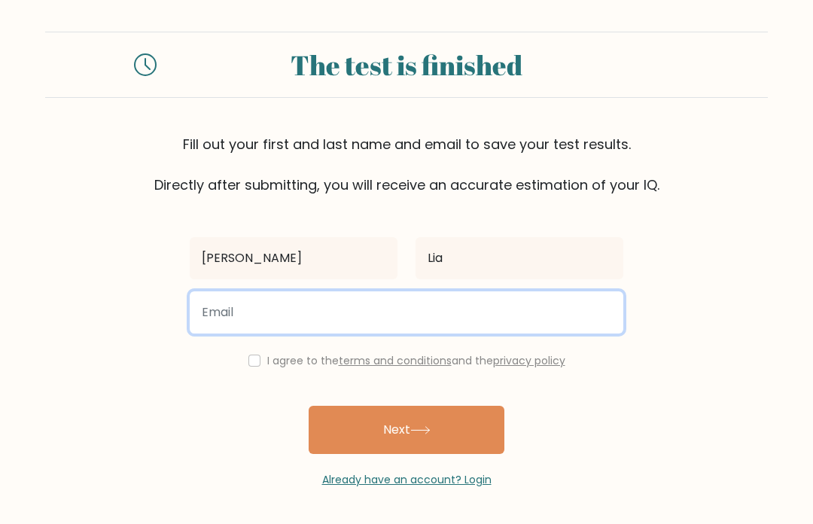
click at [195, 291] on input "email" at bounding box center [407, 312] width 434 height 42
type input "orangetigersexist@gmail.com"
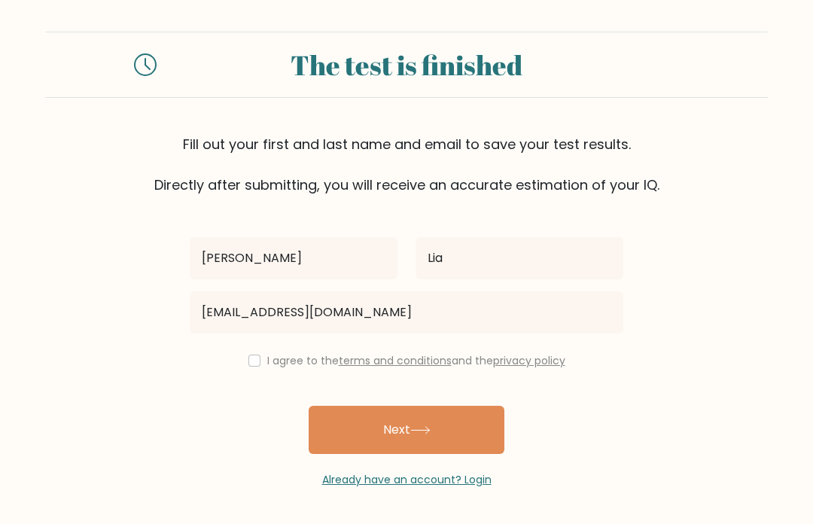
click at [248, 355] on input "checkbox" at bounding box center [254, 361] width 12 height 12
checkbox input "true"
click at [328, 406] on button "Next" at bounding box center [407, 430] width 196 height 48
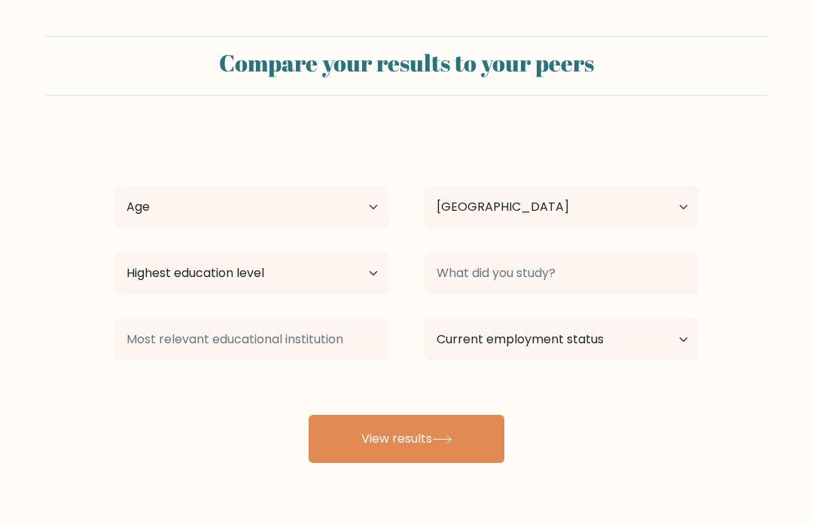
select select "IN"
click at [488, 440] on button "View results" at bounding box center [407, 439] width 196 height 48
click at [126, 209] on select "Age Under 18 years old 18-24 years old 25-34 years old 35-44 years old 45-54 ye…" at bounding box center [251, 207] width 274 height 42
click at [144, 211] on select "Age Under 18 years old 18-24 years old 25-34 years old 35-44 years old 45-54 ye…" at bounding box center [251, 207] width 274 height 42
select select "min_18"
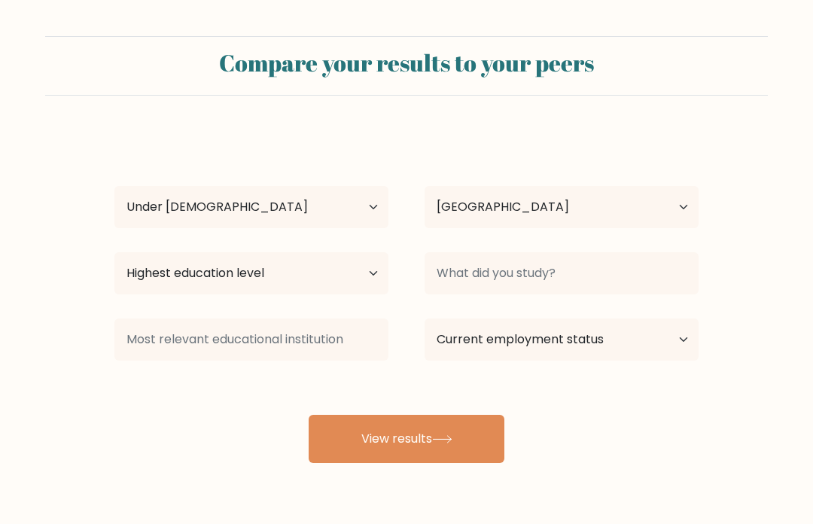
click at [492, 426] on button "View results" at bounding box center [407, 439] width 196 height 48
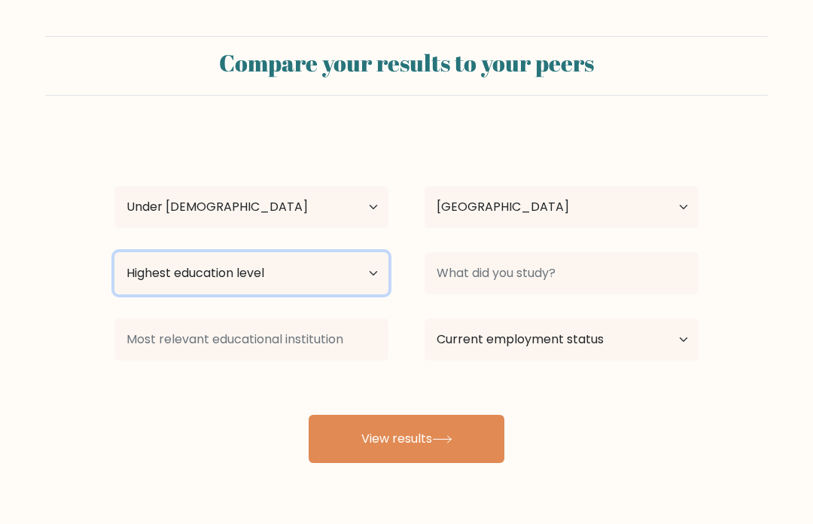
click at [128, 267] on select "Highest education level No schooling Primary Lower Secondary Upper Secondary Oc…" at bounding box center [251, 273] width 274 height 42
click at [174, 260] on select "Highest education level No schooling Primary Lower Secondary Upper Secondary Oc…" at bounding box center [251, 273] width 274 height 42
select select "lower_secondary"
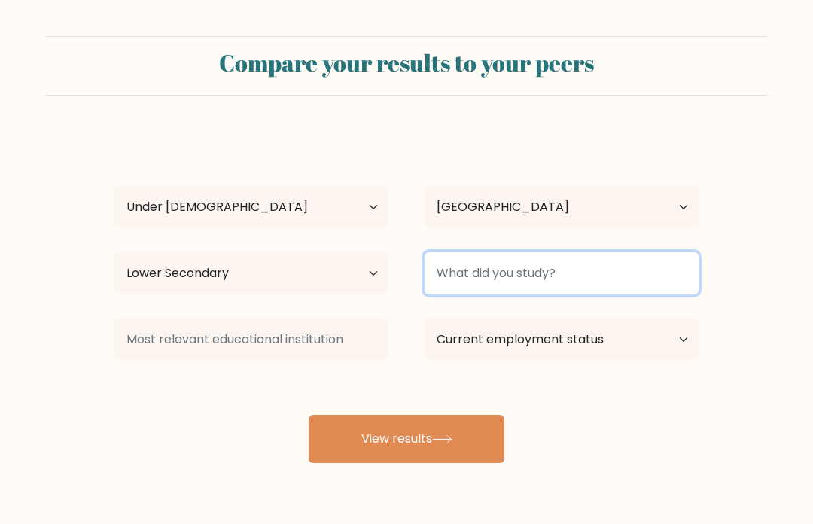
click at [538, 265] on input at bounding box center [562, 273] width 274 height 42
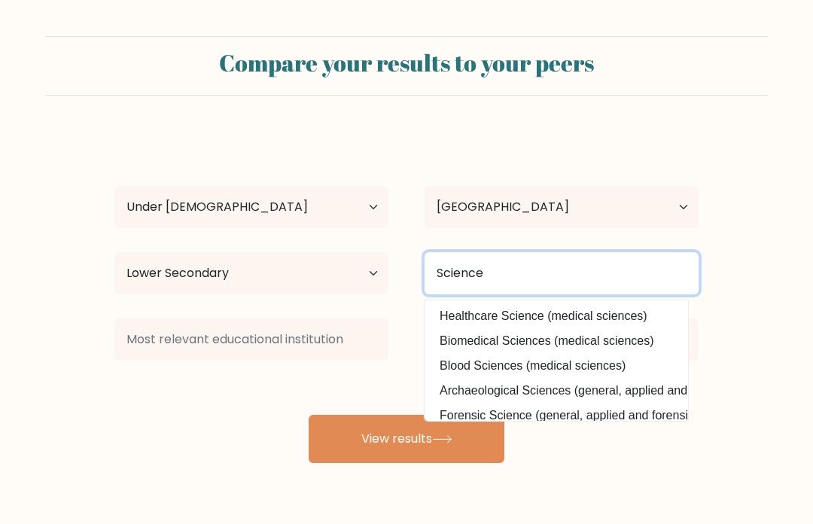
type input "Science"
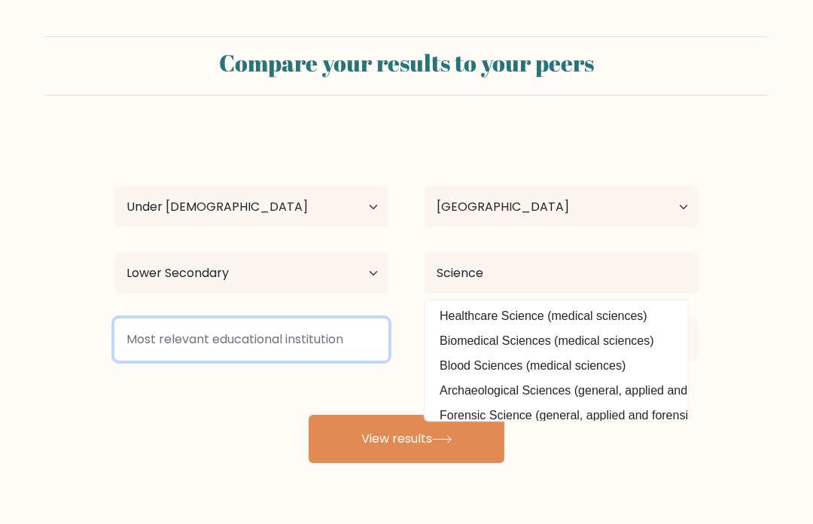
click at [161, 337] on input at bounding box center [251, 339] width 274 height 42
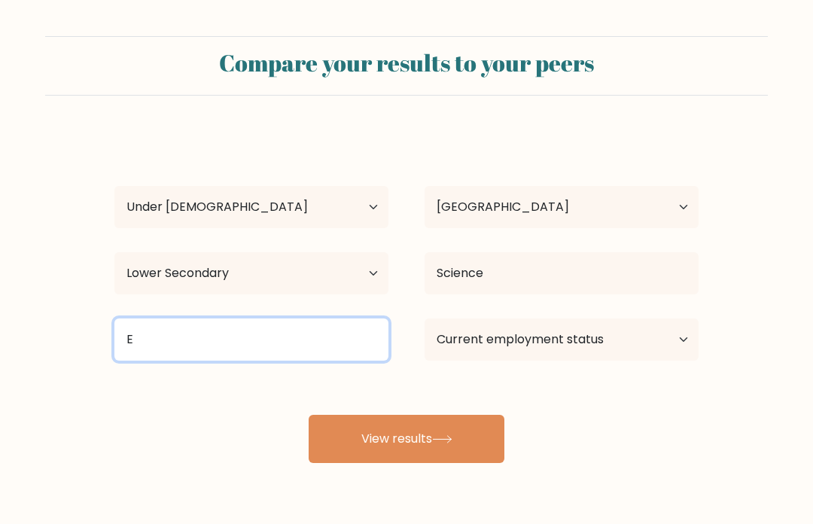
type input "E"
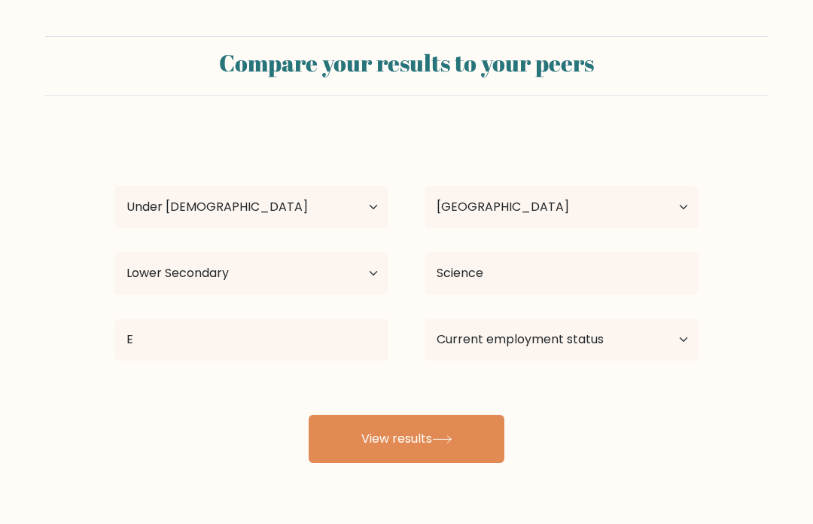
click at [787, 434] on form "Compare your results to your peers Roxie Lia Age Under 18 years old 18-24 years…" at bounding box center [406, 249] width 813 height 427
click at [626, 343] on select "Current employment status Employed Student Retired Other / prefer not to answer" at bounding box center [562, 339] width 274 height 42
select select "student"
click at [326, 450] on button "View results" at bounding box center [407, 439] width 196 height 48
